Goal: Browse casually

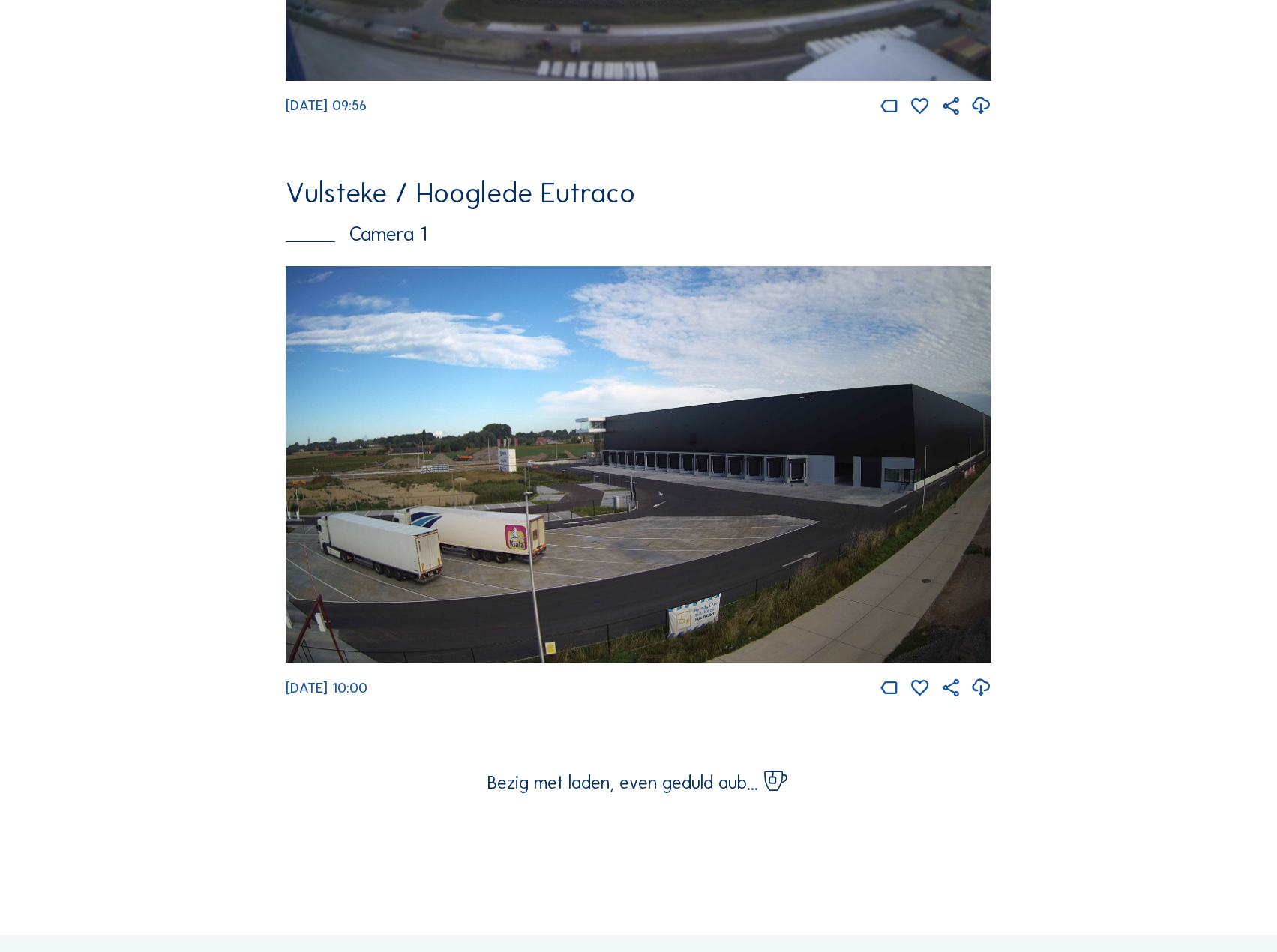
scroll to position [2324, 0]
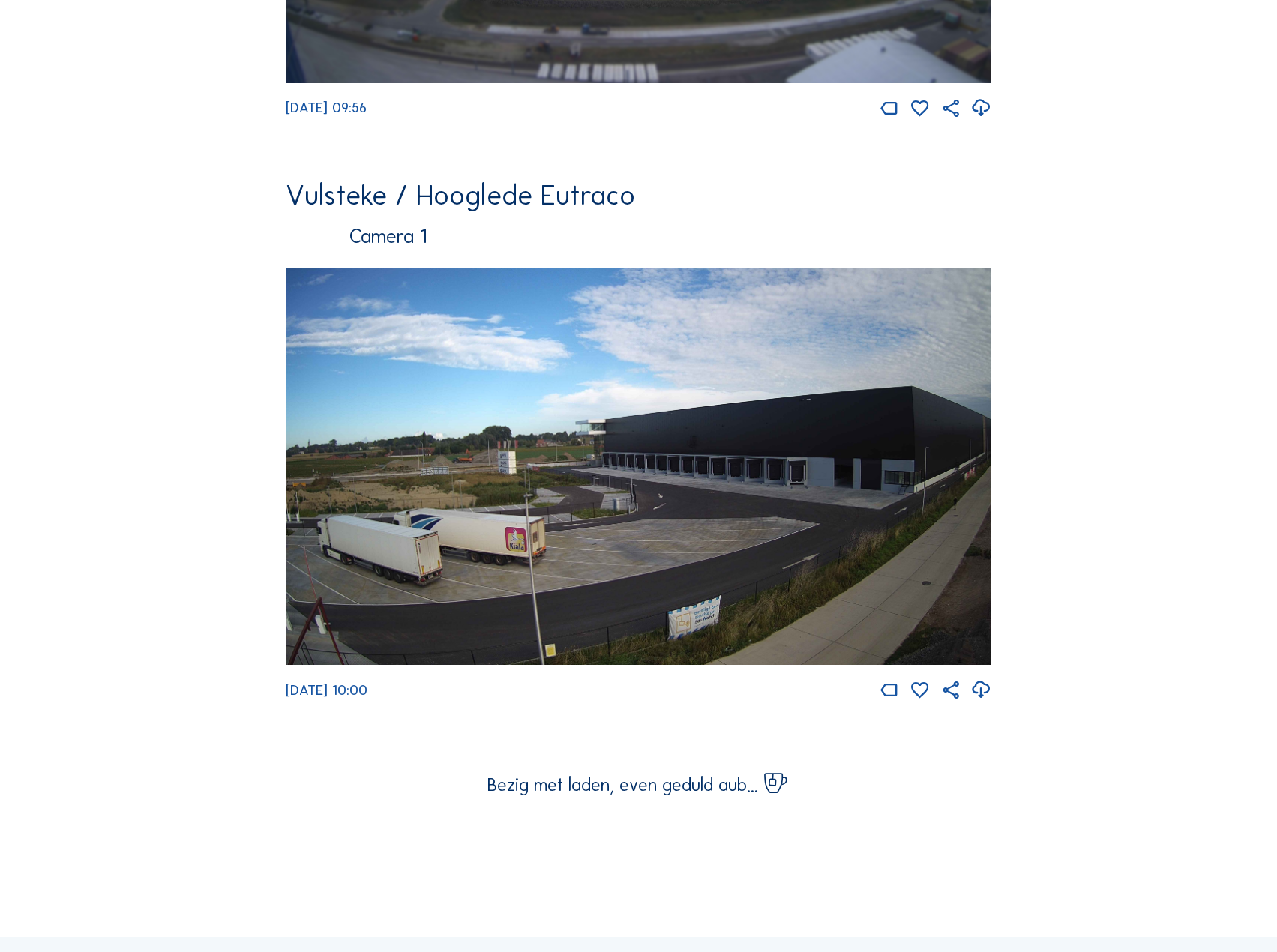
click at [624, 437] on img at bounding box center [638, 467] width 706 height 397
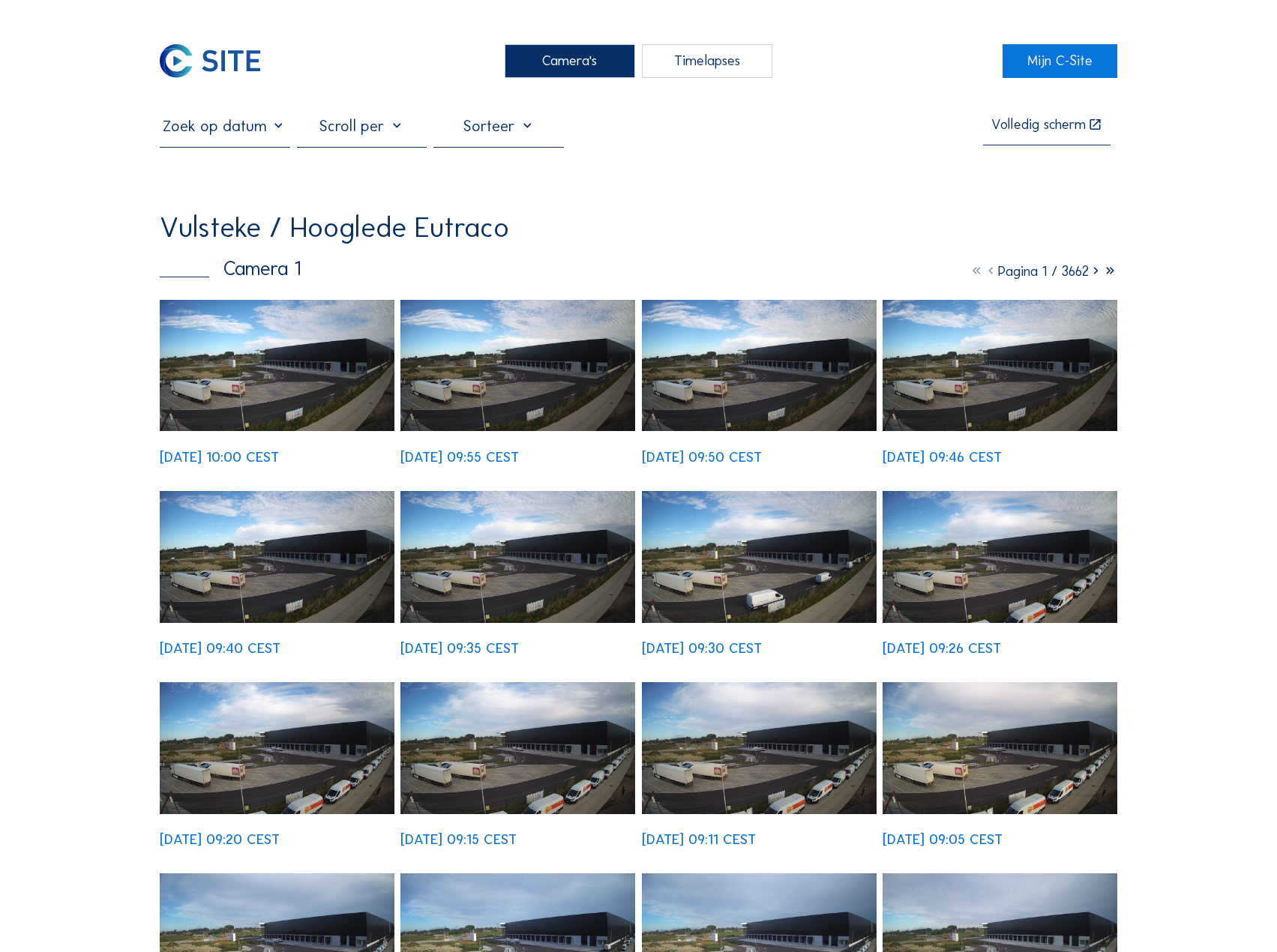
click at [334, 363] on img at bounding box center [277, 366] width 234 height 132
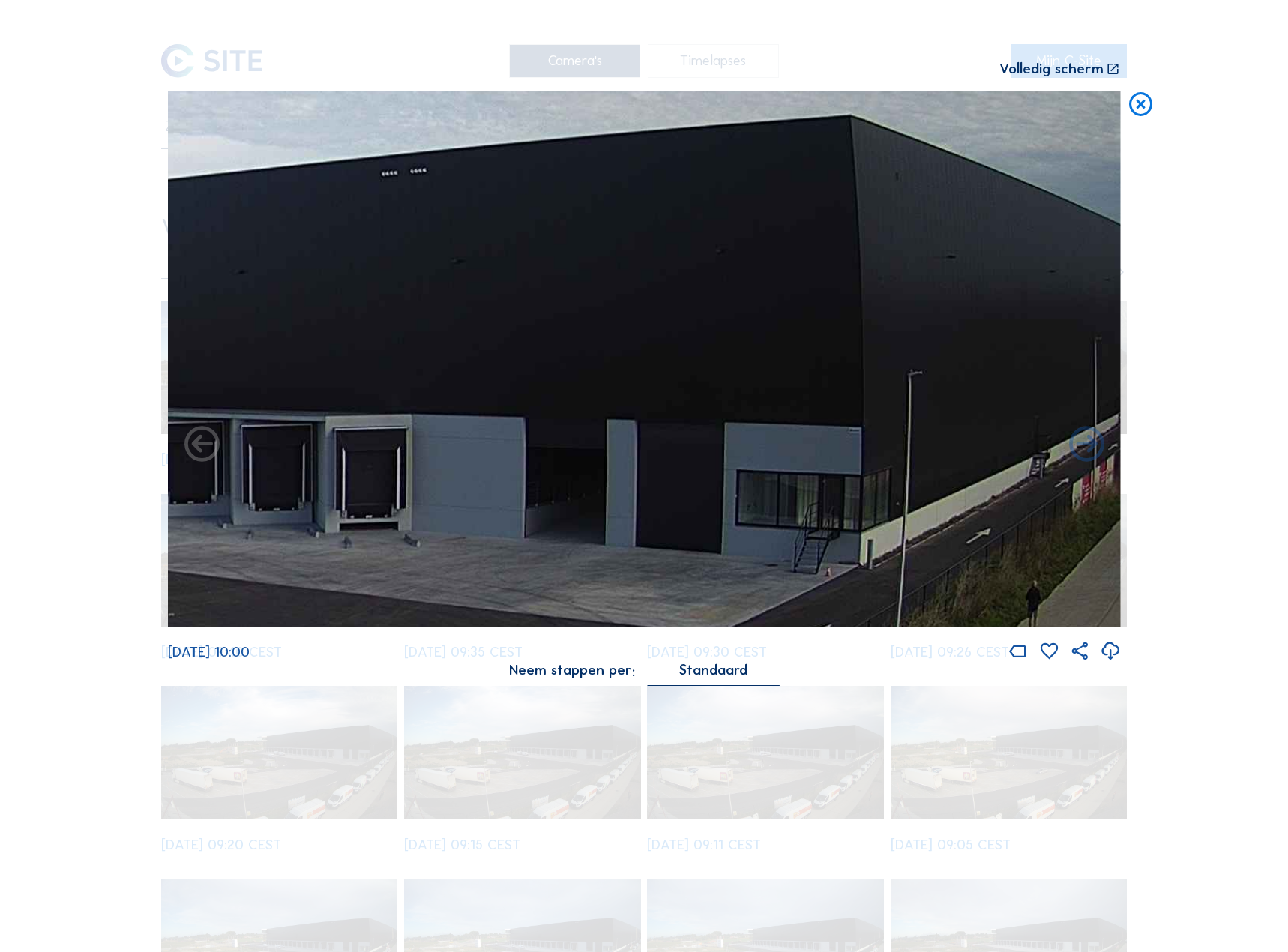
drag, startPoint x: 1024, startPoint y: 334, endPoint x: 508, endPoint y: 400, distance: 520.2
click at [508, 400] on img at bounding box center [644, 358] width 953 height 537
